Goal: Task Accomplishment & Management: Use online tool/utility

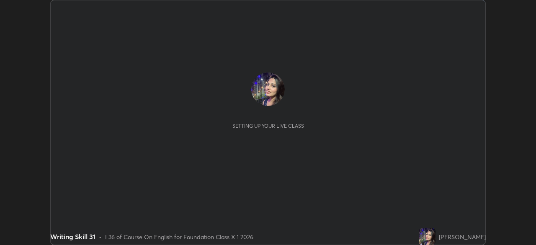
scroll to position [245, 536]
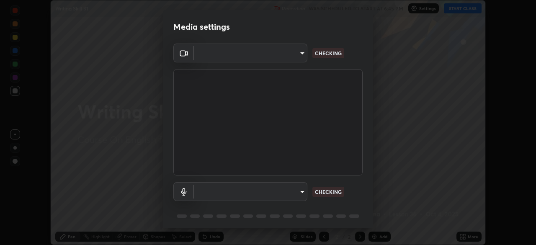
type input "7db3104c3122a209b332b64619111aa91615a24fb0de166504fa5909fce8eb30"
type input "default"
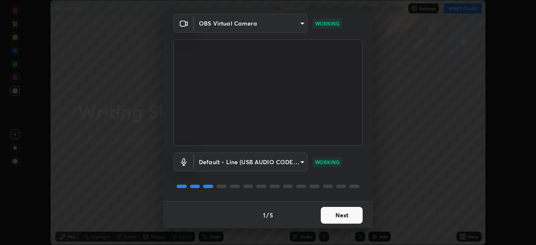
click at [347, 219] on button "Next" at bounding box center [342, 215] width 42 height 17
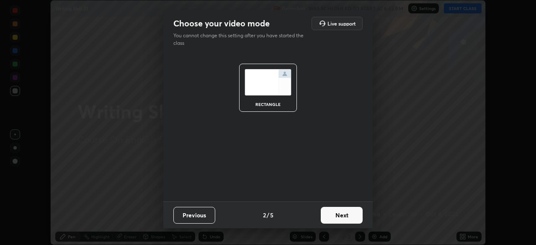
scroll to position [0, 0]
click at [347, 219] on button "Next" at bounding box center [342, 215] width 42 height 17
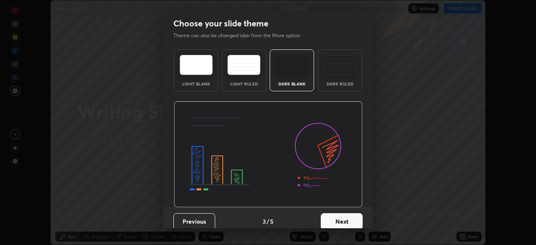
click at [350, 217] on button "Next" at bounding box center [342, 221] width 42 height 17
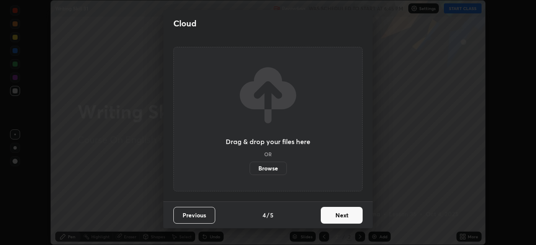
click at [352, 218] on button "Next" at bounding box center [342, 215] width 42 height 17
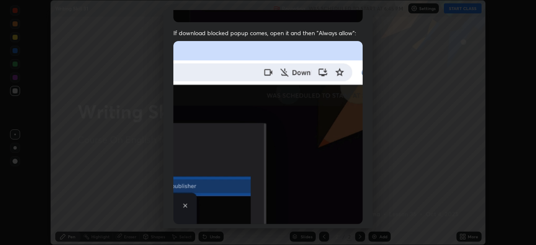
scroll to position [168, 0]
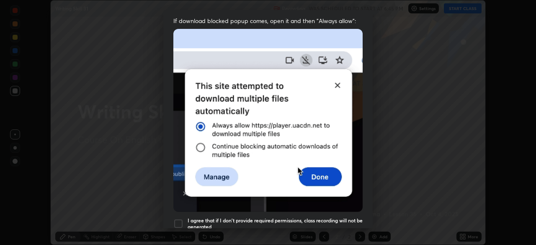
click at [178, 219] on div at bounding box center [178, 224] width 10 height 10
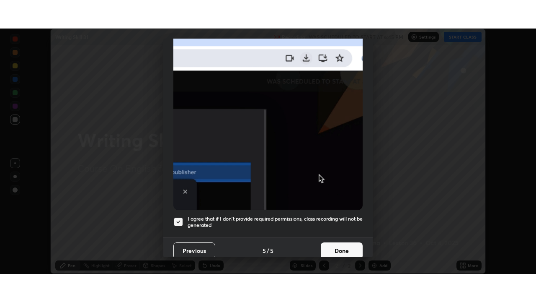
scroll to position [201, 0]
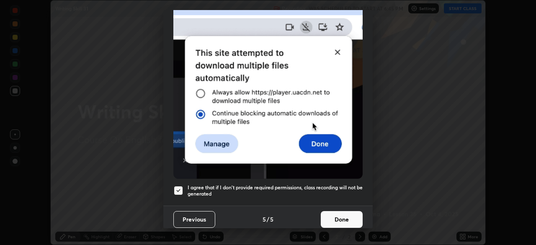
click at [351, 217] on button "Done" at bounding box center [342, 219] width 42 height 17
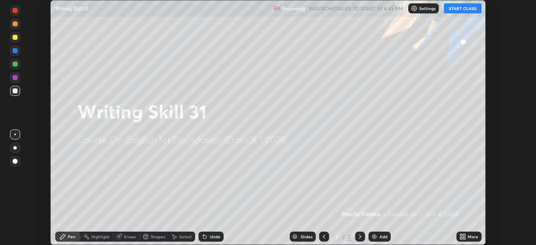
click at [469, 10] on button "START CLASS" at bounding box center [463, 8] width 38 height 10
click at [472, 239] on div "More" at bounding box center [468, 237] width 25 height 10
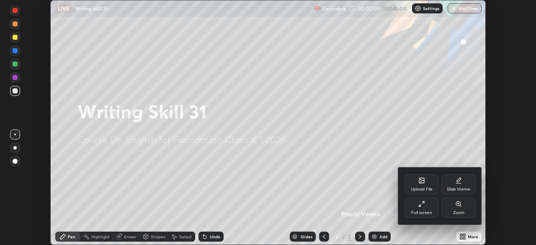
click at [427, 209] on div "Full screen" at bounding box center [422, 208] width 34 height 20
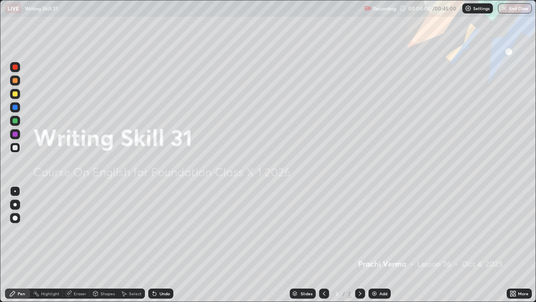
scroll to position [302, 536]
click at [378, 245] on div "Add" at bounding box center [380, 293] width 22 height 10
